Goal: Find specific fact: Find contact information

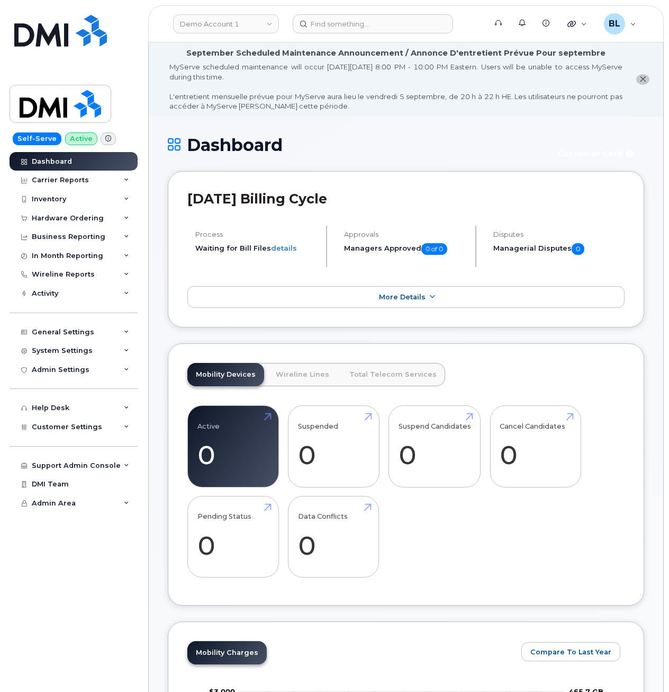
drag, startPoint x: 467, startPoint y: 150, endPoint x: 458, endPoint y: 150, distance: 9.5
click at [467, 150] on h1 "Dashboard" at bounding box center [356, 145] width 376 height 19
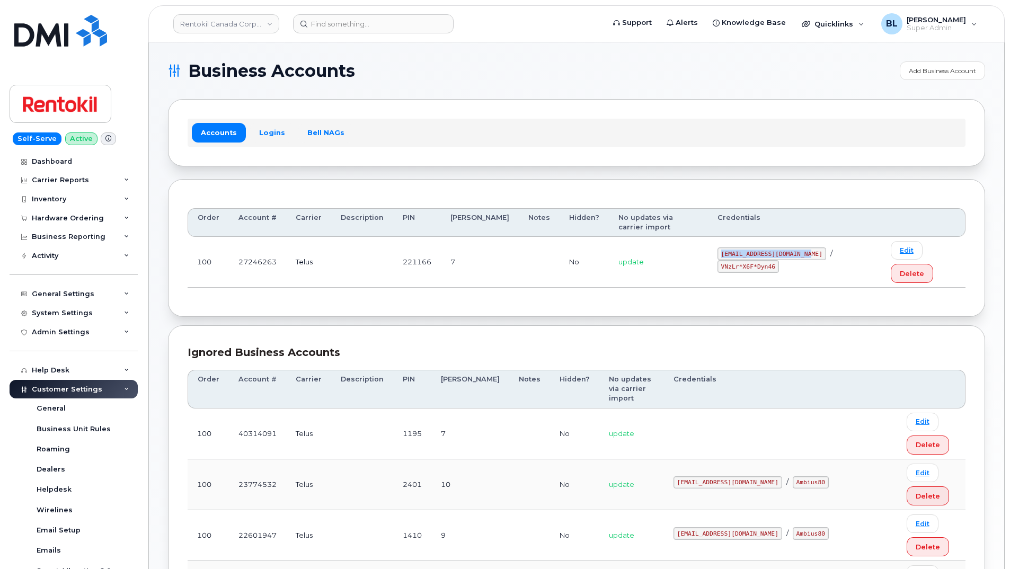
drag, startPoint x: 702, startPoint y: 240, endPoint x: 788, endPoint y: 242, distance: 86.3
click at [788, 247] on code "malorie.bell@rentokil.com" at bounding box center [771, 253] width 109 height 13
copy code "malorie.bell@rentokil.com"
click at [815, 265] on div "Order Account # Carrier Description PIN Bill Day Notes Hidden? No updates via c…" at bounding box center [576, 248] width 817 height 138
drag, startPoint x: 796, startPoint y: 236, endPoint x: 844, endPoint y: 237, distance: 47.7
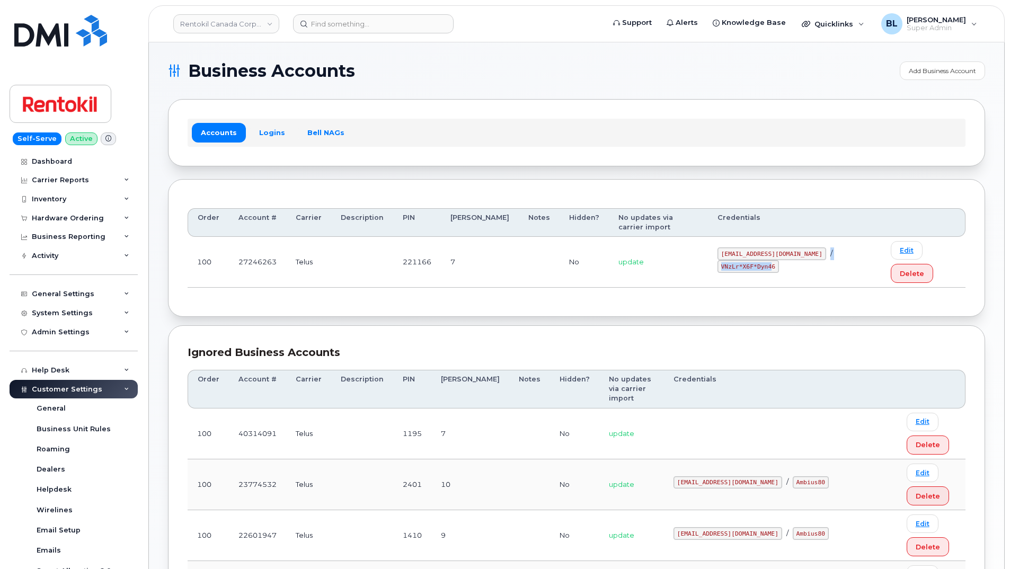
click at [846, 247] on div "malorie.bell@rentokil.com / VNzLr*X6F*Dyn46" at bounding box center [794, 259] width 154 height 25
drag, startPoint x: 844, startPoint y: 237, endPoint x: 821, endPoint y: 244, distance: 23.4
click at [779, 260] on code "VNzLr*X6F*Dyn46" at bounding box center [747, 266] width 61 height 13
drag, startPoint x: 806, startPoint y: 240, endPoint x: 855, endPoint y: 241, distance: 49.3
click at [779, 260] on code "VNzLr*X6F*Dyn46" at bounding box center [747, 266] width 61 height 13
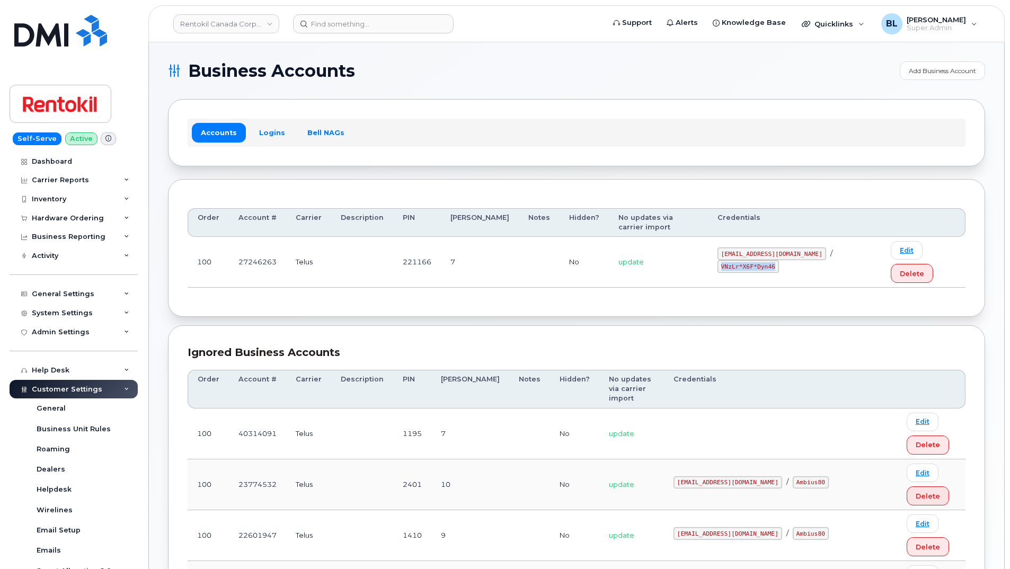
copy code "VNzLr*X6F*Dyn46"
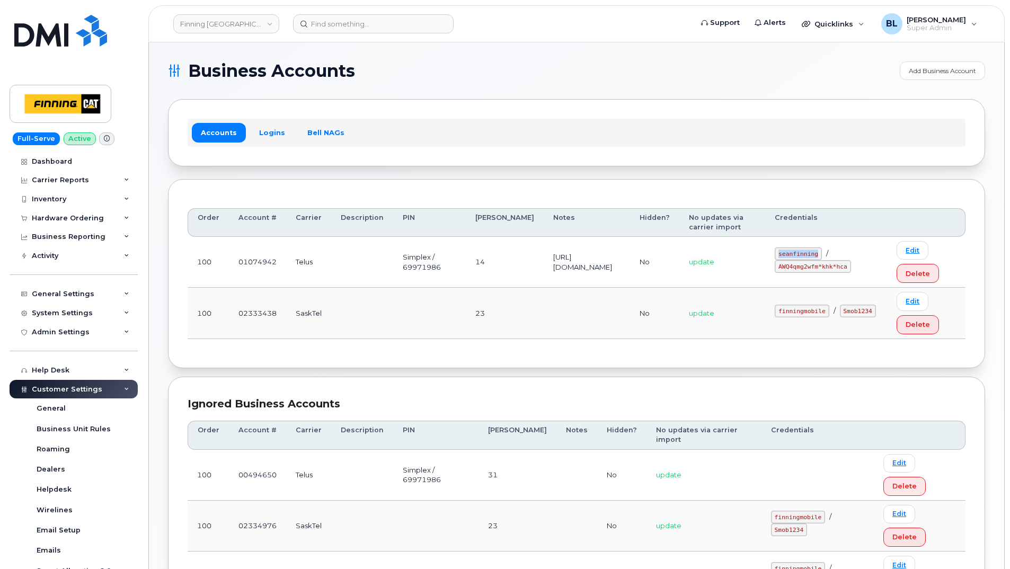
drag, startPoint x: 795, startPoint y: 260, endPoint x: 837, endPoint y: 268, distance: 43.1
click at [837, 268] on td "seanfinning / AWQ4qmg2wfm*khk*hca" at bounding box center [826, 262] width 122 height 51
copy code "seanfinning"
drag, startPoint x: 768, startPoint y: 283, endPoint x: 811, endPoint y: 282, distance: 43.4
click at [765, 283] on td "update" at bounding box center [722, 262] width 86 height 51
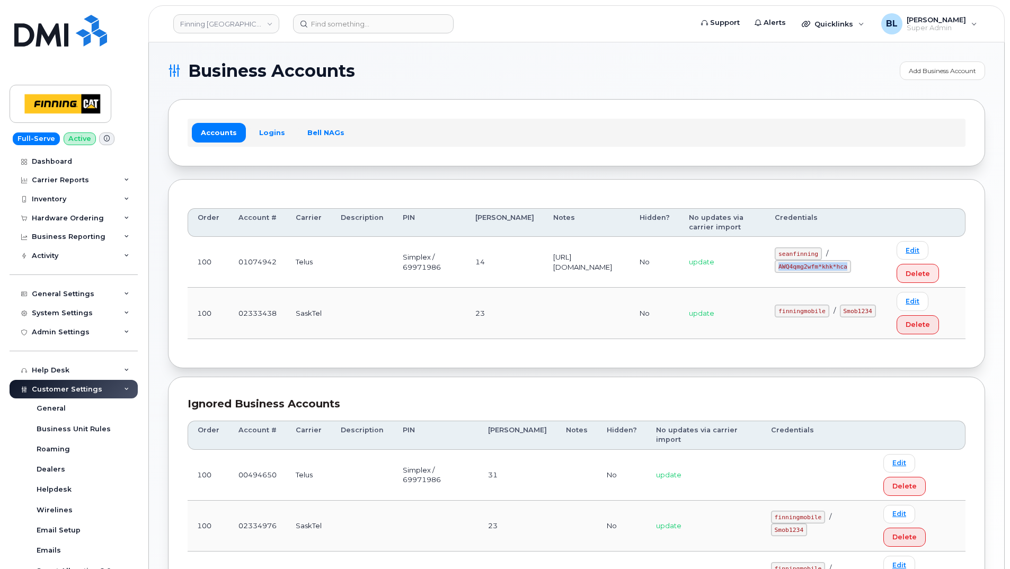
drag, startPoint x: 792, startPoint y: 281, endPoint x: 864, endPoint y: 281, distance: 72.6
click at [864, 281] on td "seanfinning / AWQ4qmg2wfm*khk*hca" at bounding box center [826, 262] width 122 height 51
copy code "AWQ4qmg2wfm*khk*hca"
click at [689, 95] on section "Business Accounts Add Business Account Accounts Logins Bell NAGs Order Account …" at bounding box center [576, 371] width 817 height 621
